Goal: Information Seeking & Learning: Check status

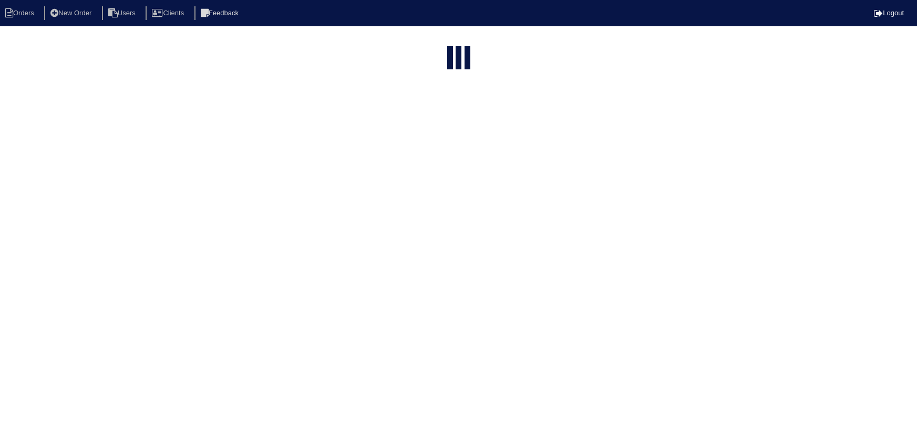
select select "15"
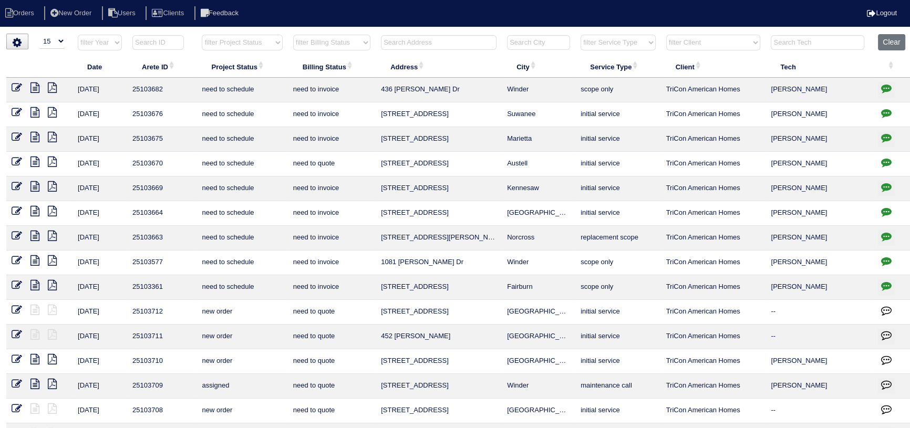
click at [400, 37] on input "text" at bounding box center [439, 42] width 116 height 15
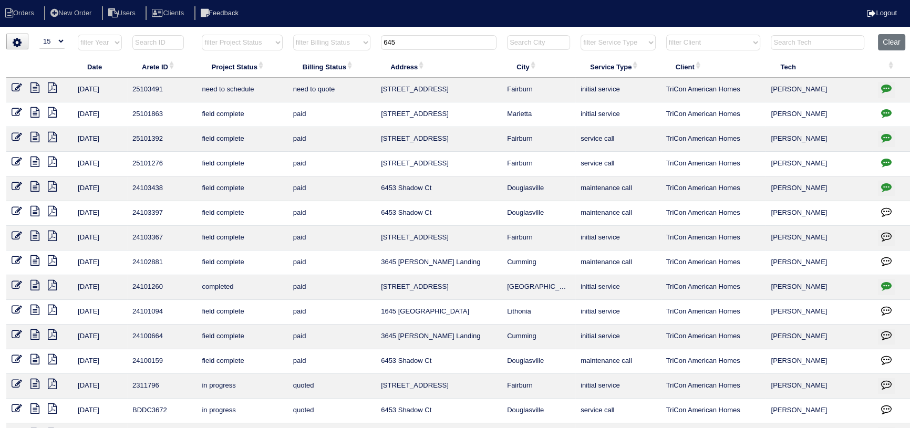
type input "645"
click at [35, 88] on icon at bounding box center [34, 87] width 9 height 11
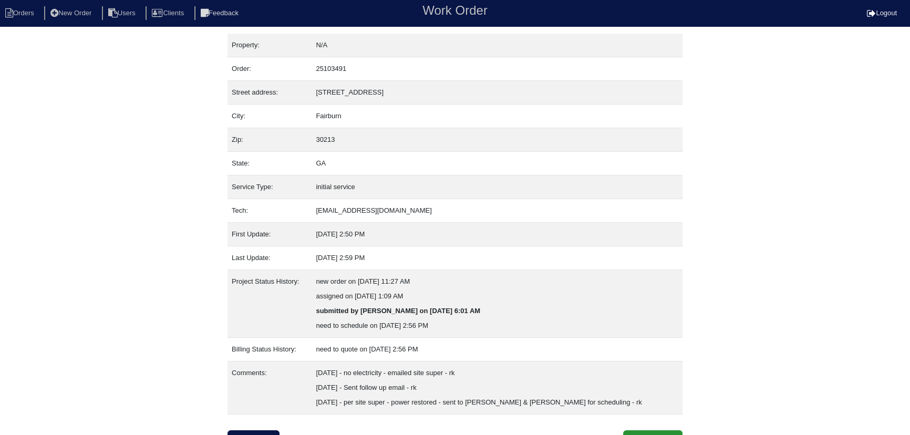
scroll to position [14, 0]
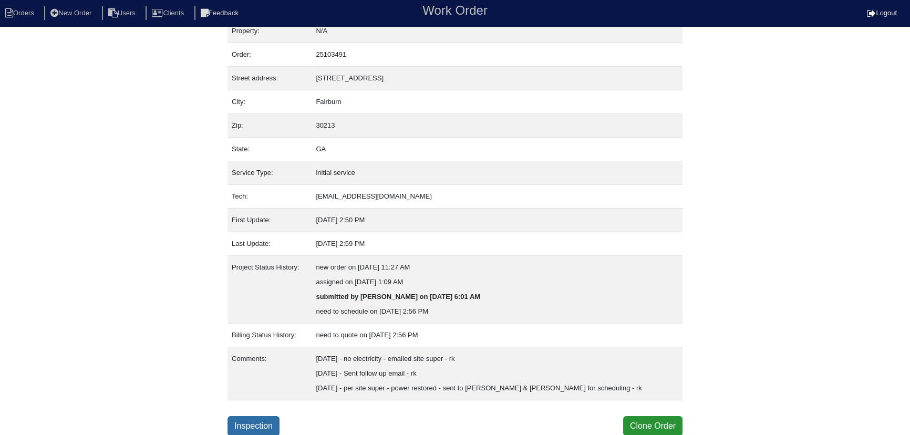
click at [266, 424] on link "Inspection" at bounding box center [254, 426] width 52 height 20
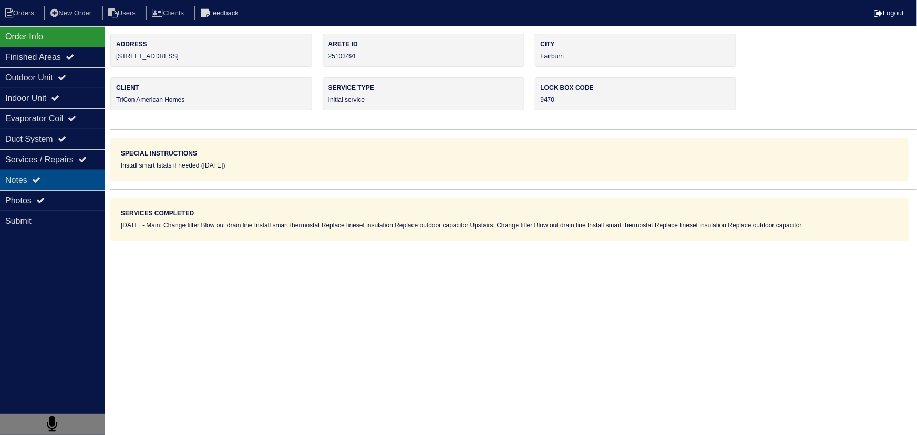
click at [96, 177] on div "Notes" at bounding box center [52, 180] width 105 height 20
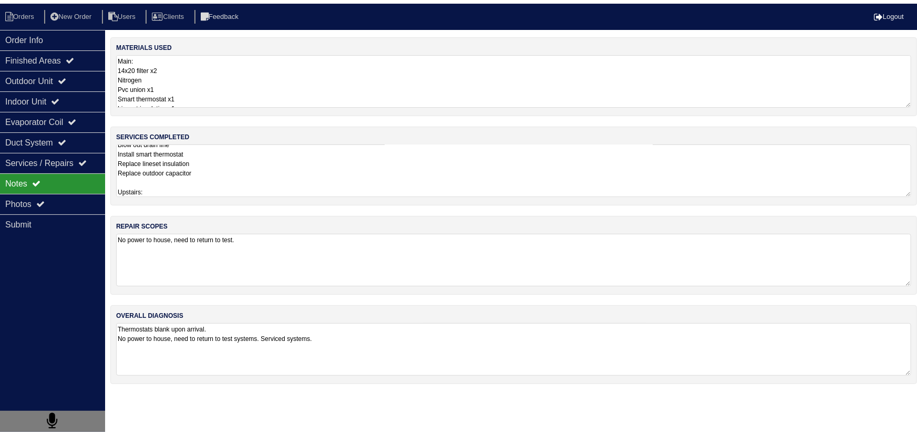
scroll to position [25, 0]
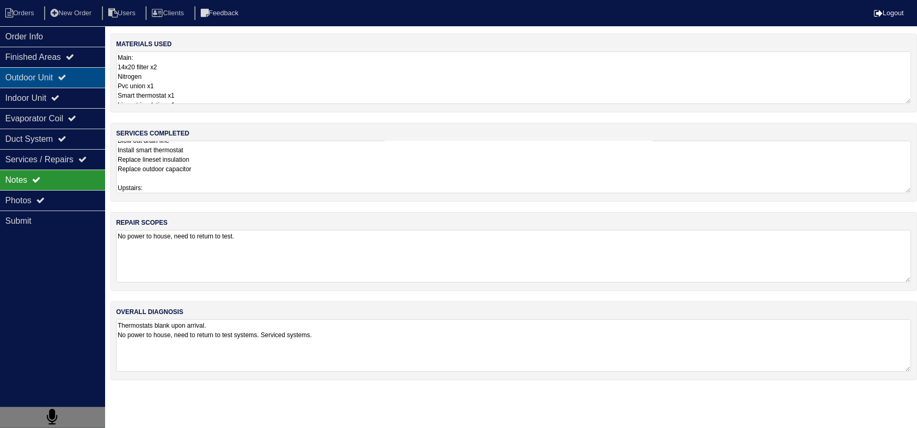
click at [52, 84] on div "Outdoor Unit" at bounding box center [52, 77] width 105 height 20
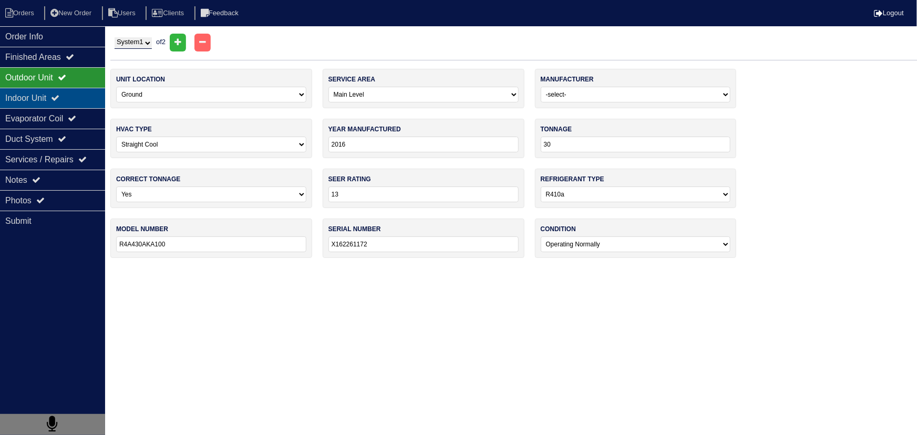
click at [52, 100] on div "Indoor Unit" at bounding box center [52, 98] width 105 height 20
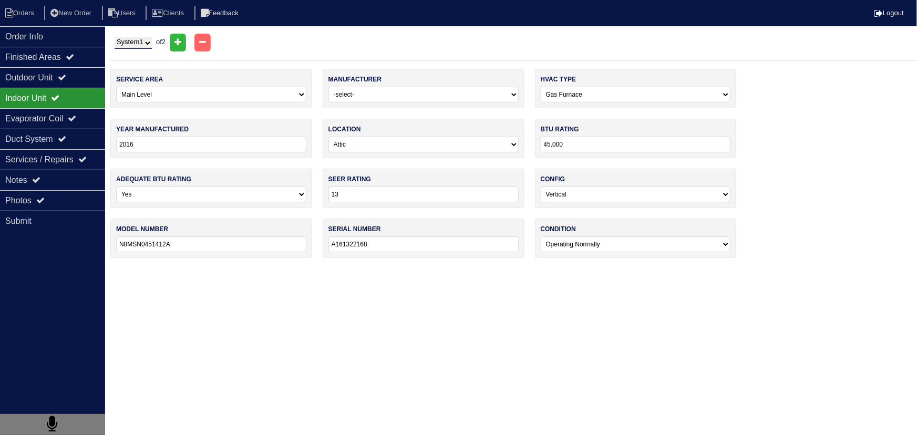
click at [52, 107] on div "Indoor Unit" at bounding box center [52, 98] width 105 height 20
click at [61, 38] on div "Order Info" at bounding box center [52, 36] width 105 height 20
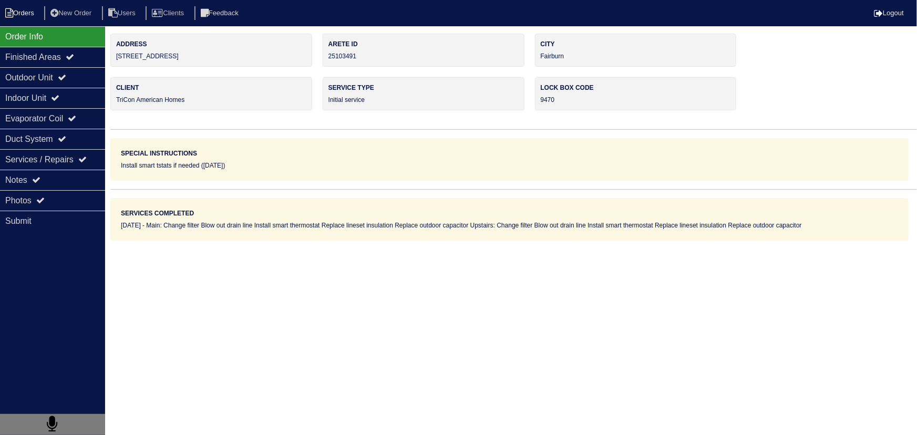
click at [30, 17] on li "Orders" at bounding box center [21, 13] width 43 height 14
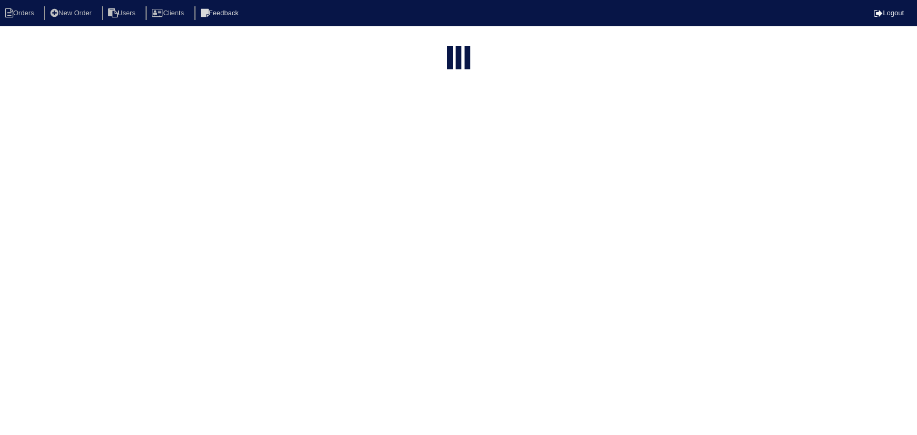
select select "15"
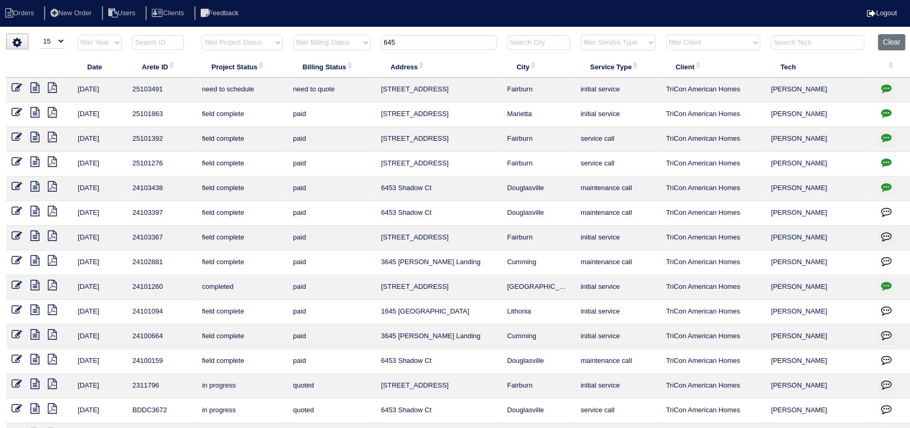
click at [435, 40] on input "645" at bounding box center [439, 42] width 116 height 15
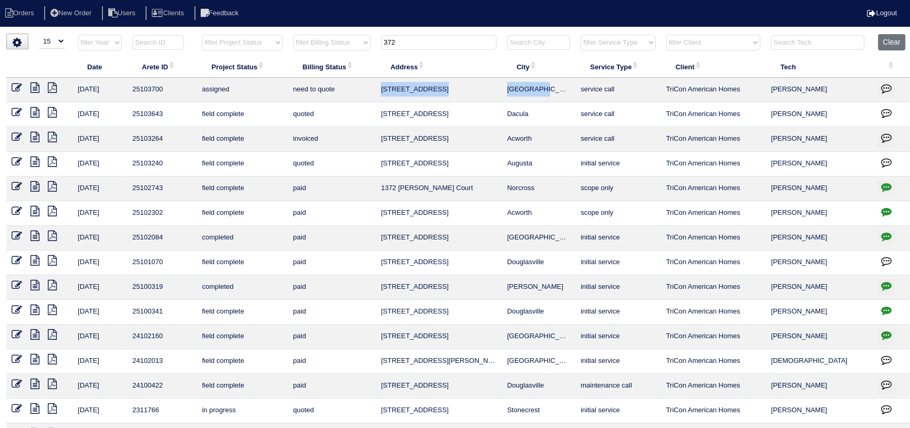
drag, startPoint x: 543, startPoint y: 91, endPoint x: 378, endPoint y: 89, distance: 164.5
click at [378, 89] on tr "10/8/25 25103700 assigned need to quote 372 River Trace Dr Villa Rica service c…" at bounding box center [459, 90] width 906 height 25
copy tr "372 River Trace Dr Villa Rica"
click at [410, 44] on input "372" at bounding box center [439, 42] width 116 height 15
type input "3"
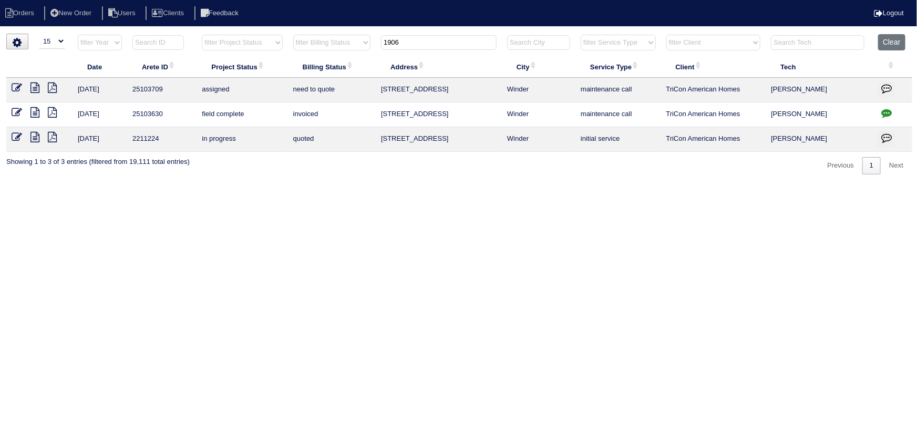
type input "1906"
click at [36, 88] on icon at bounding box center [34, 87] width 9 height 11
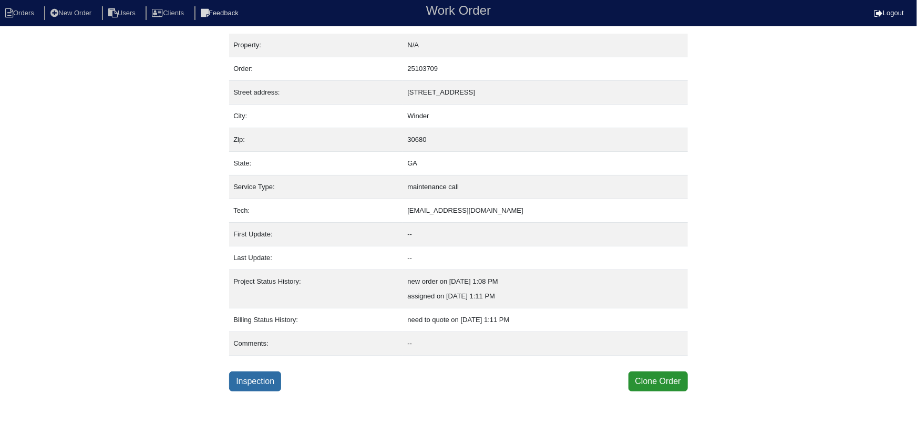
click at [266, 379] on link "Inspection" at bounding box center [255, 382] width 52 height 20
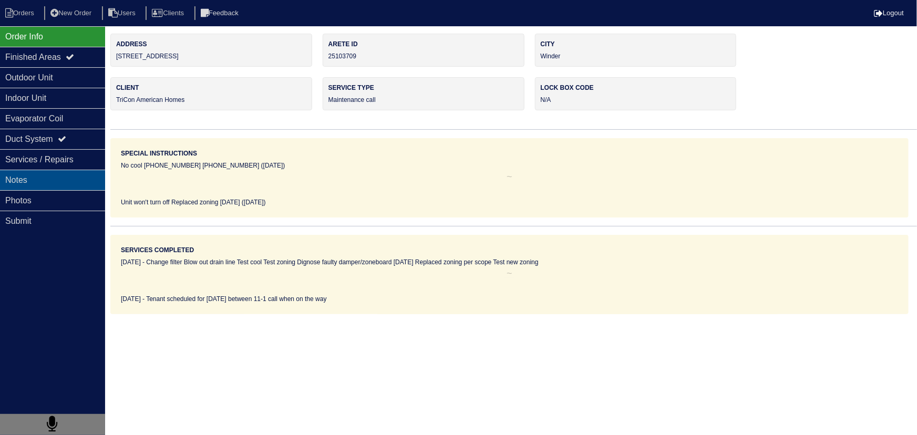
click at [67, 181] on div "Notes" at bounding box center [52, 180] width 105 height 20
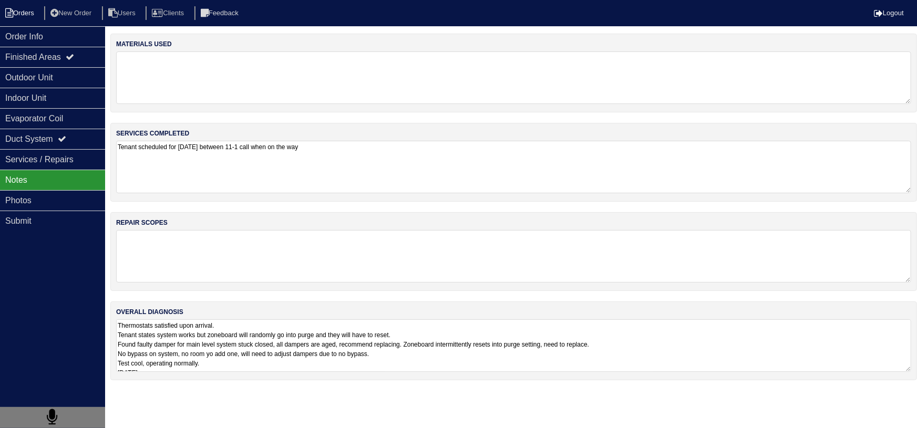
click at [31, 17] on li "Orders" at bounding box center [21, 13] width 43 height 14
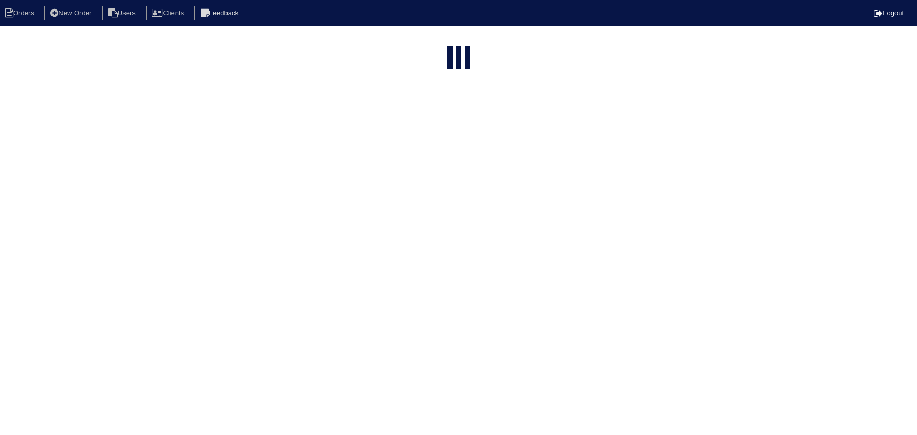
select select "15"
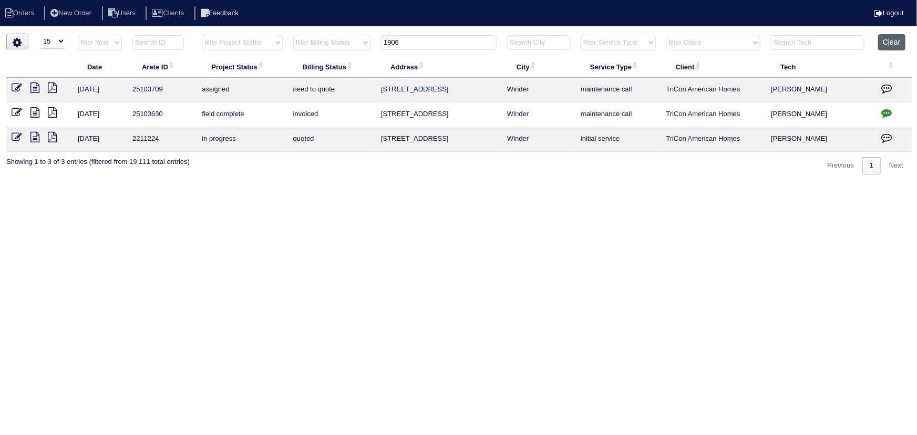
click at [890, 40] on button "Clear" at bounding box center [891, 42] width 27 height 16
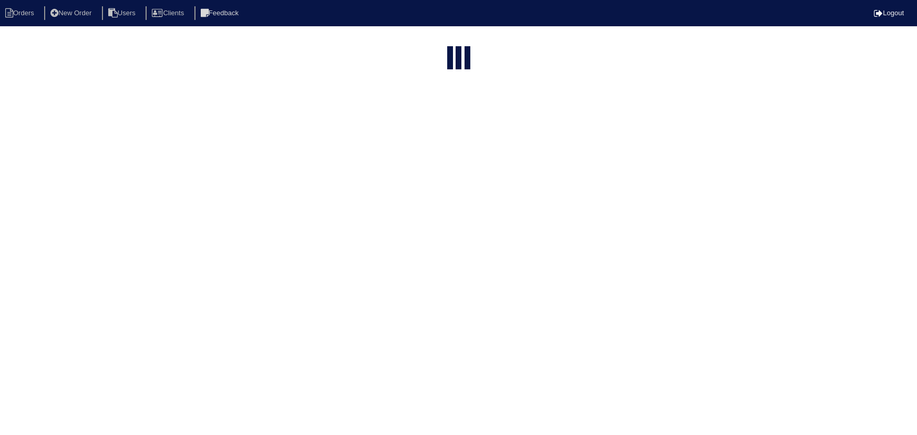
select select "15"
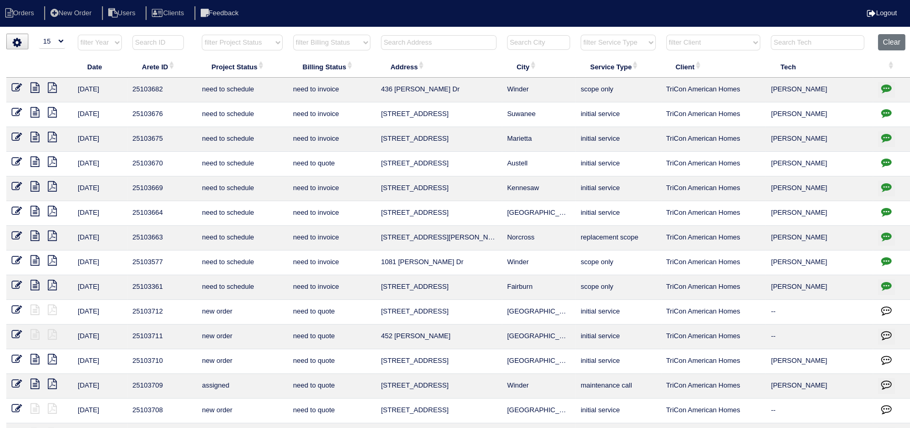
click at [259, 49] on select "filter Project Status -- Any Project Status -- new order assigned in progress f…" at bounding box center [242, 43] width 80 height 16
click at [202, 35] on select "filter Project Status -- Any Project Status -- new order assigned in progress f…" at bounding box center [242, 43] width 80 height 16
select select "assigned"
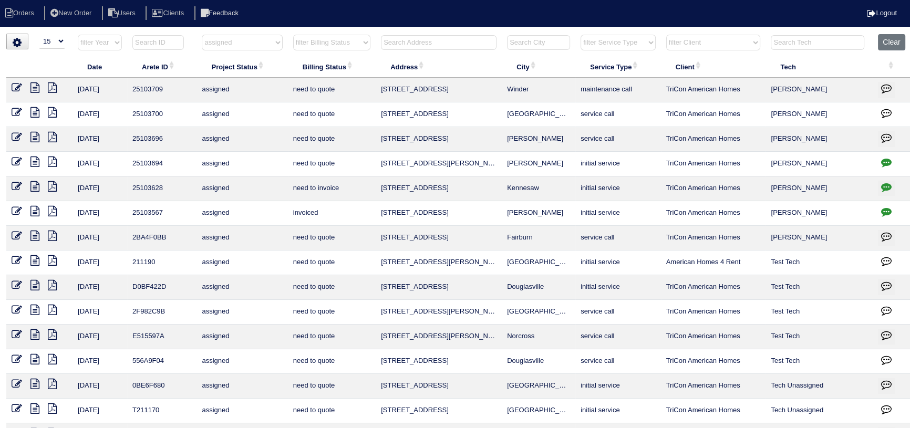
click at [889, 184] on icon "button" at bounding box center [886, 187] width 11 height 11
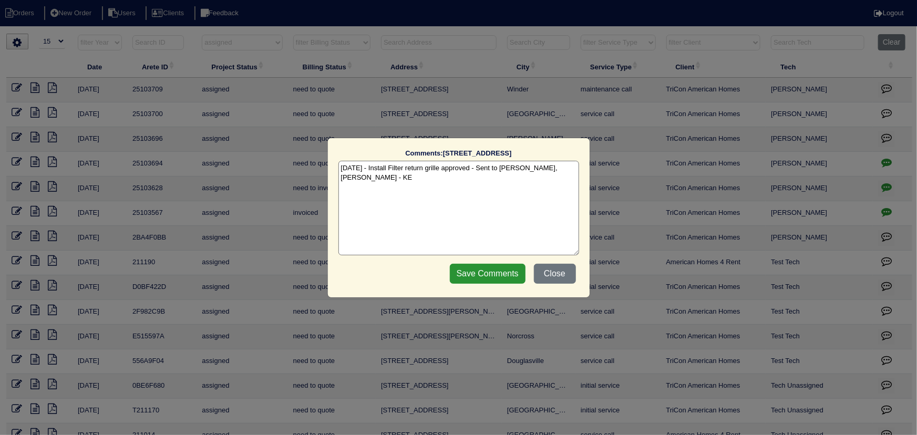
click at [889, 184] on div "Comments: [STREET_ADDRESS][PERSON_NAME] The comments on file have changed since…" at bounding box center [458, 217] width 917 height 435
